Goal: Obtain resource: Obtain resource

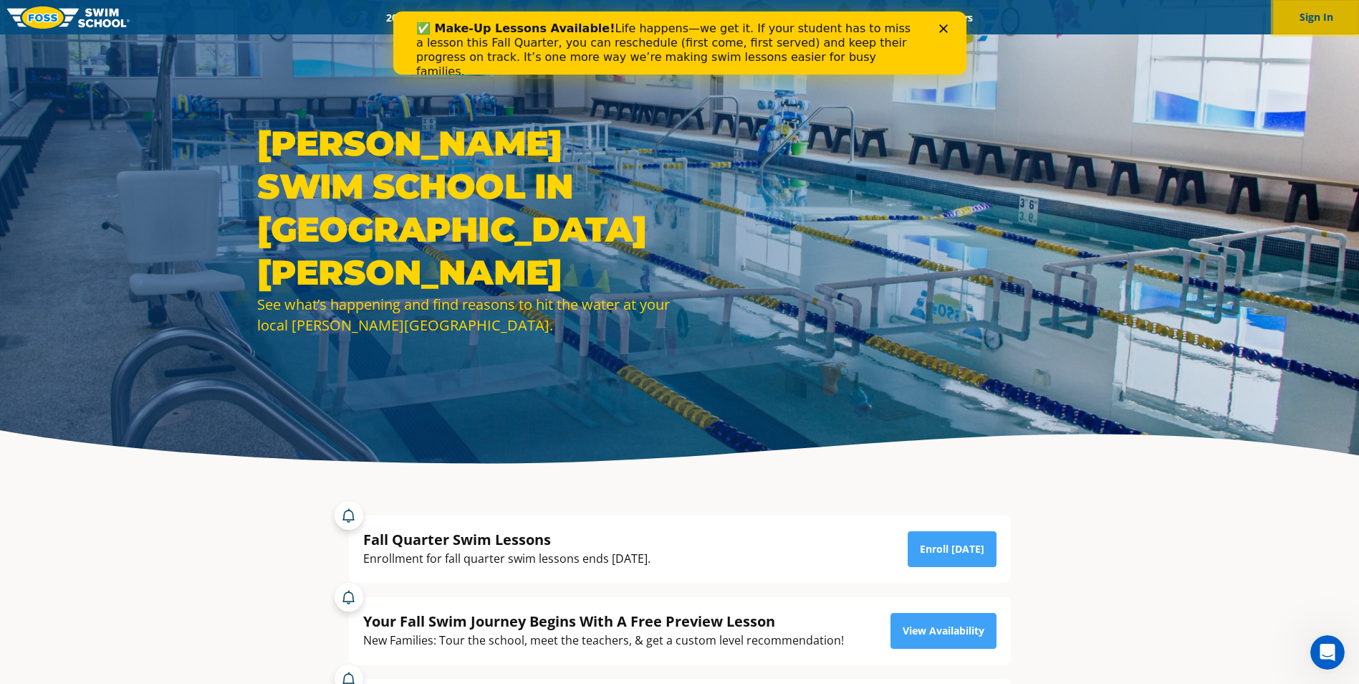
click at [1284, 11] on button "Sign In" at bounding box center [1316, 17] width 86 height 34
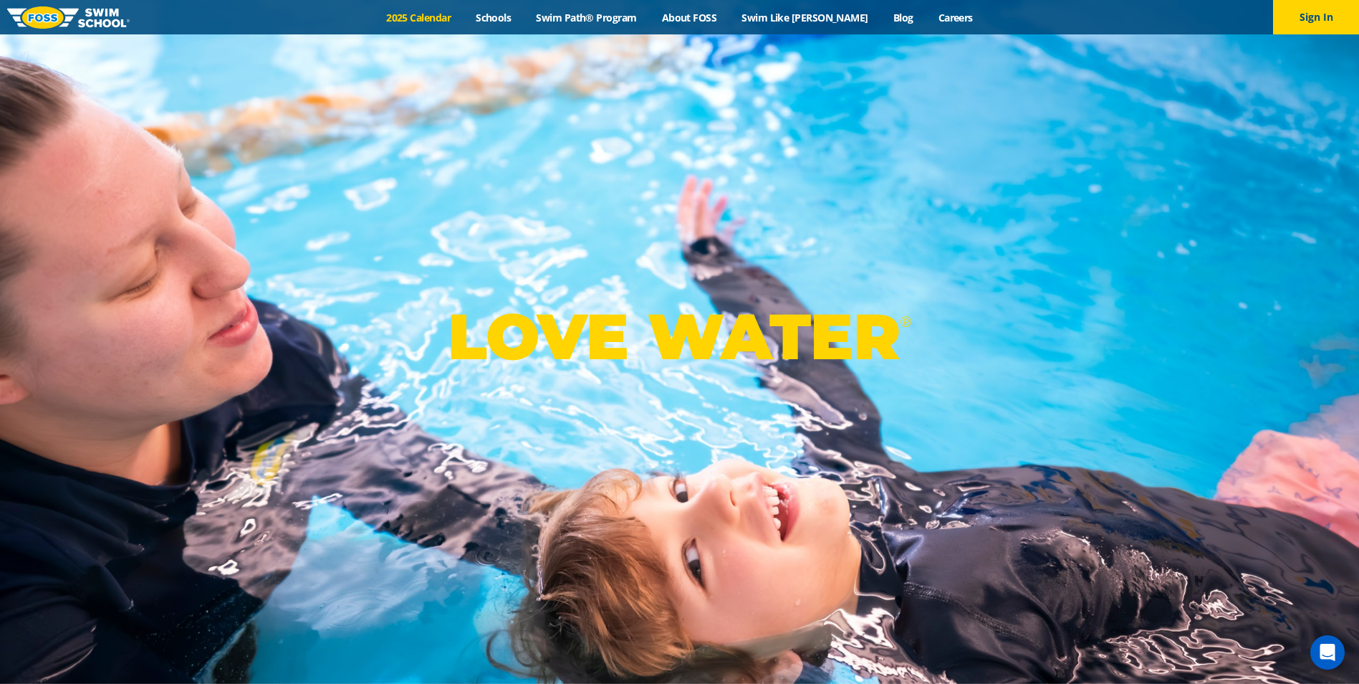
click at [441, 14] on link "2025 Calendar" at bounding box center [419, 18] width 90 height 14
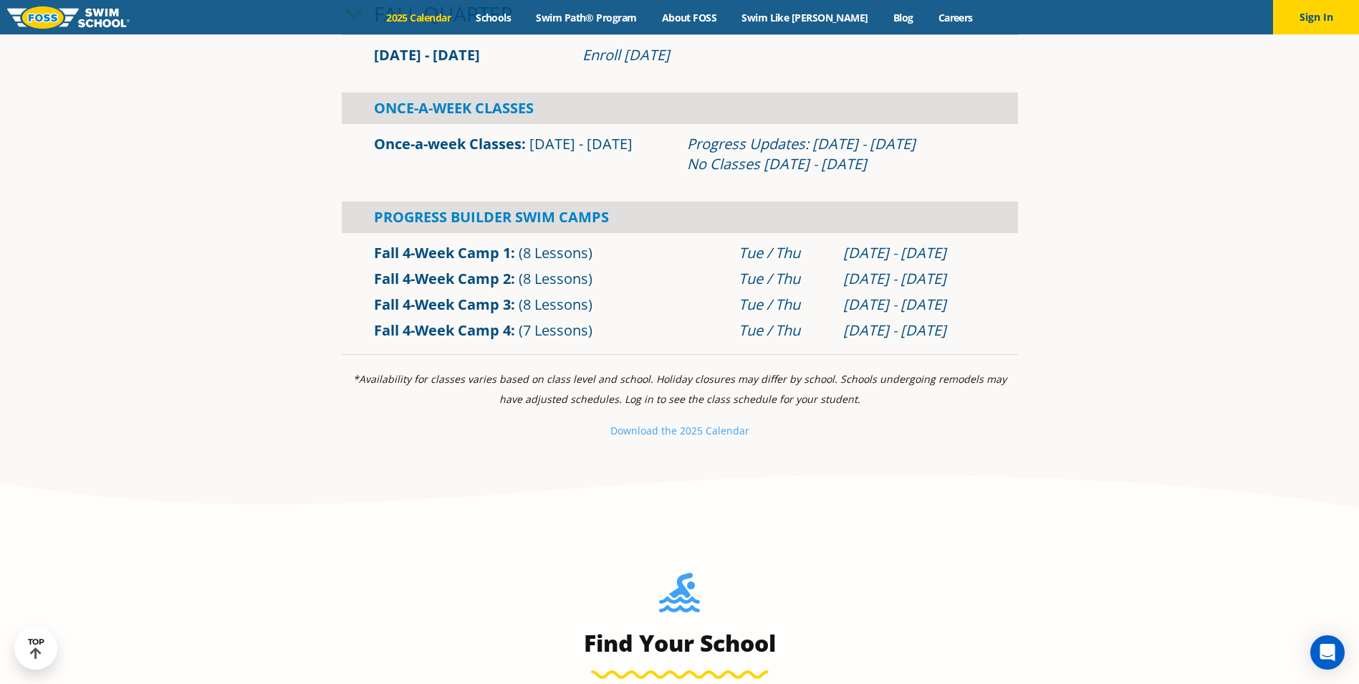
scroll to position [573, 0]
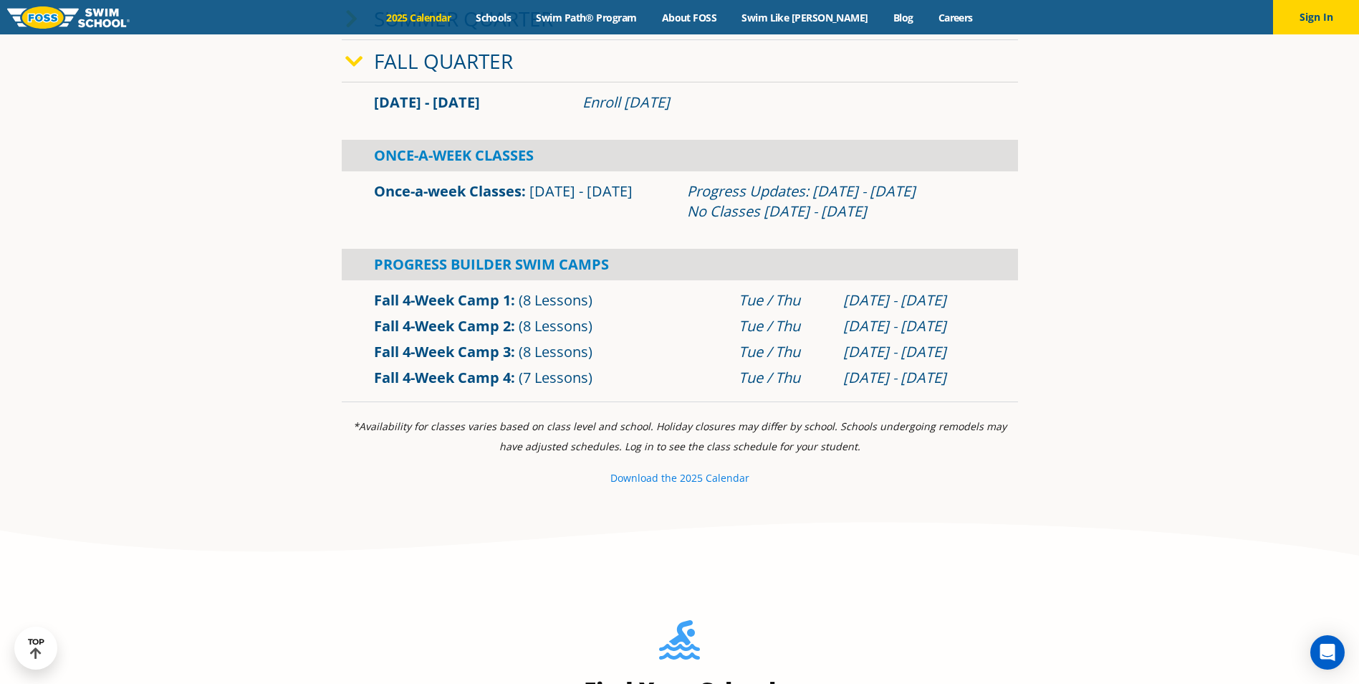
click at [625, 482] on small "Download th" at bounding box center [641, 478] width 61 height 14
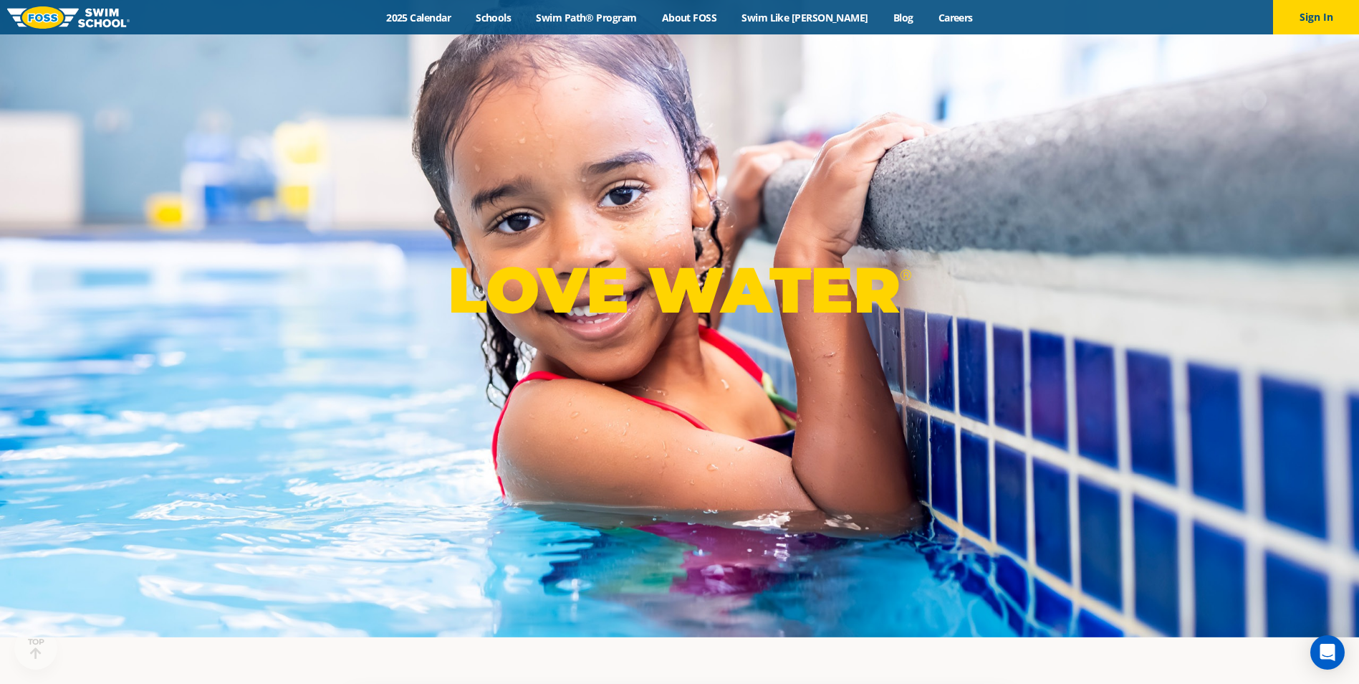
scroll to position [72, 0]
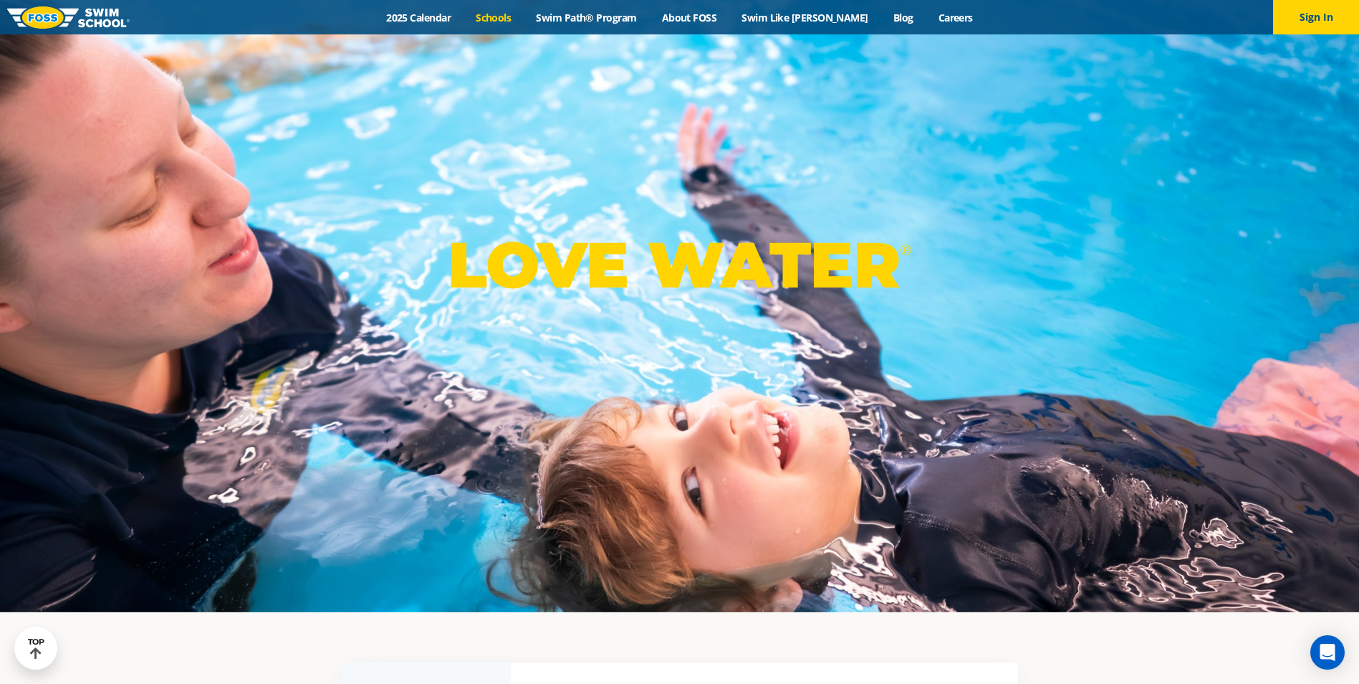
click at [512, 16] on link "Schools" at bounding box center [494, 18] width 60 height 14
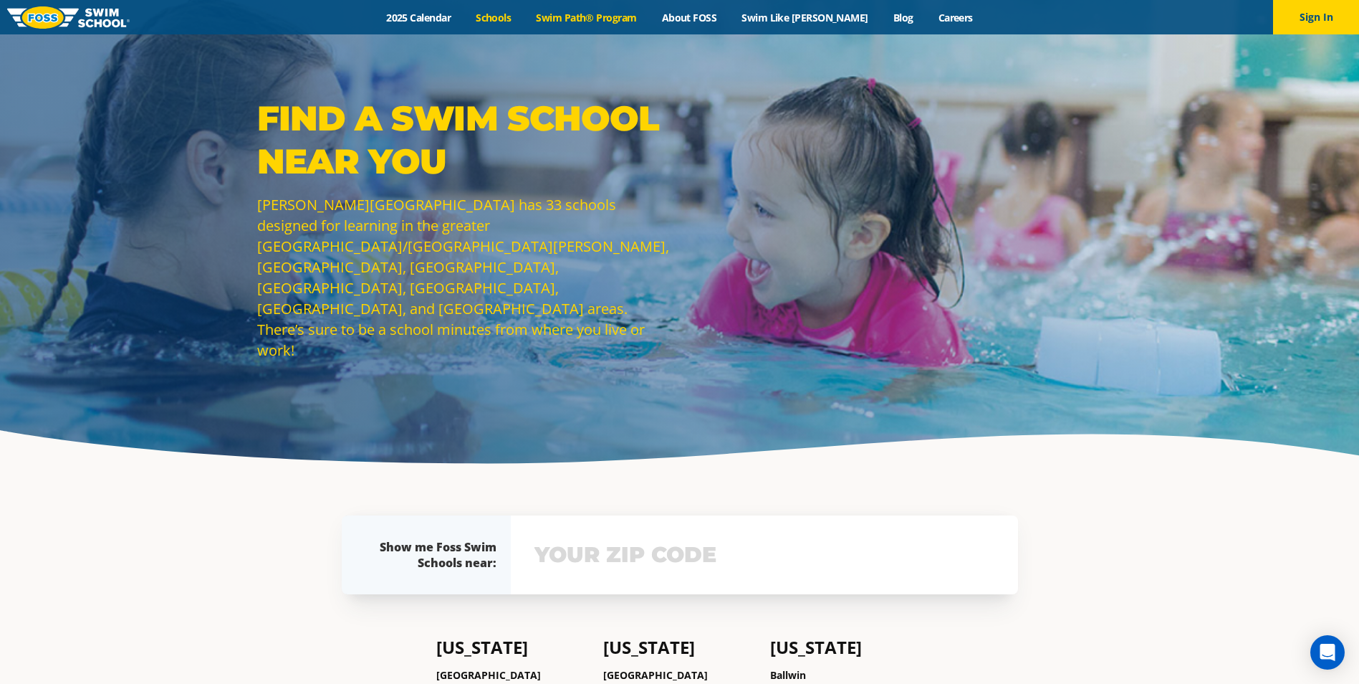
click at [618, 13] on link "Swim Path® Program" at bounding box center [586, 18] width 125 height 14
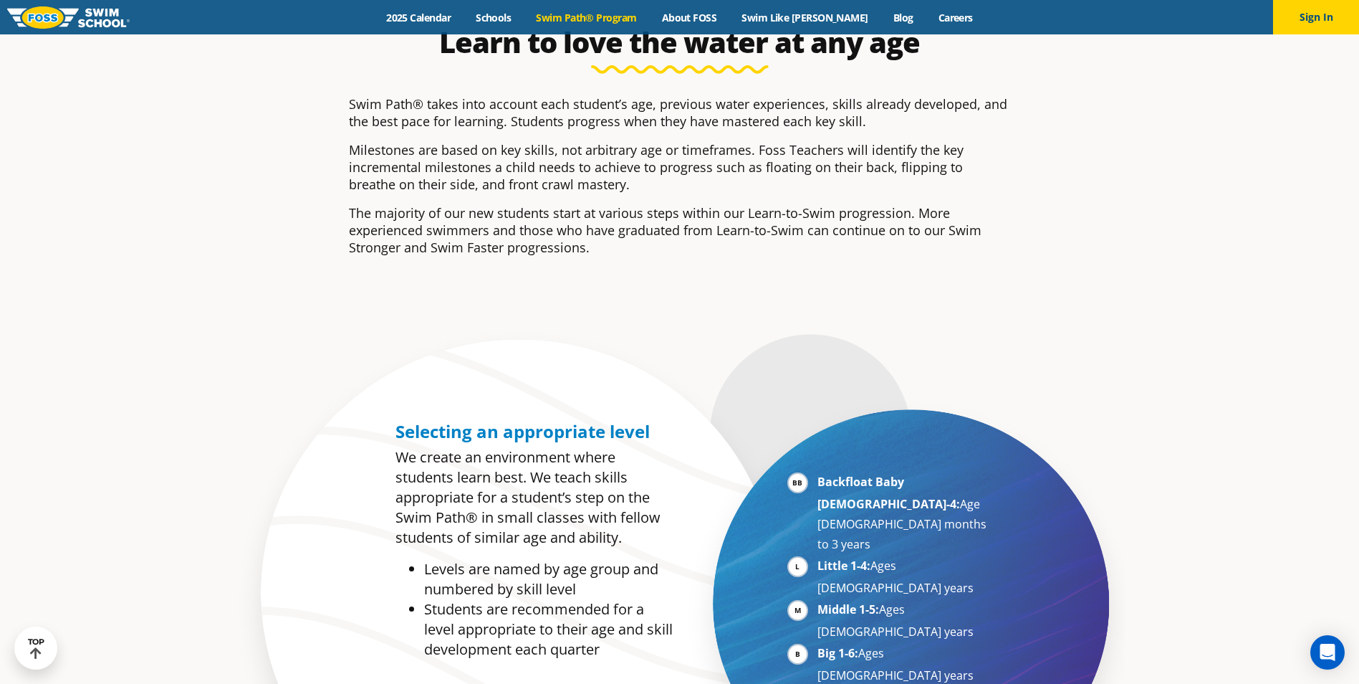
scroll to position [502, 0]
